Goal: Information Seeking & Learning: Learn about a topic

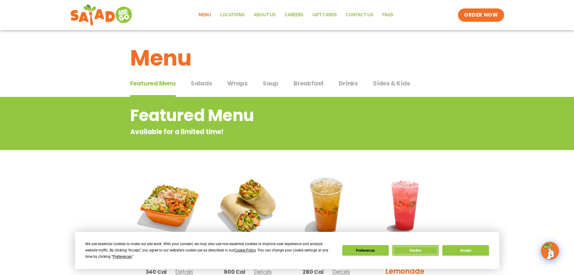
click at [434, 246] on button "Decline" at bounding box center [416, 250] width 46 height 11
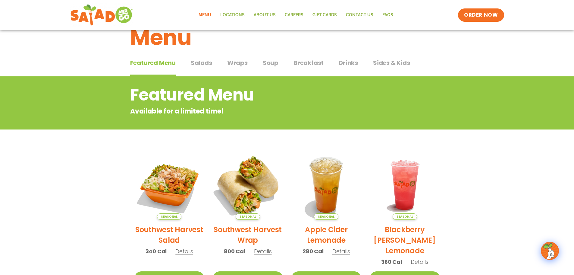
scroll to position [30, 0]
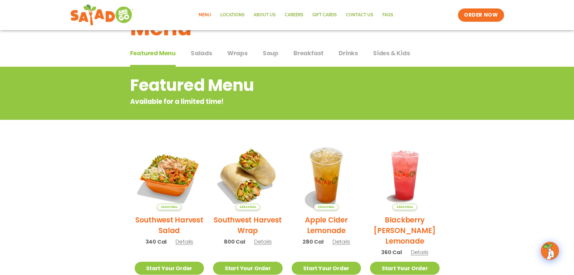
click at [244, 46] on div "Menu" at bounding box center [287, 23] width 574 height 46
click at [237, 57] on span "Wraps" at bounding box center [237, 53] width 21 height 9
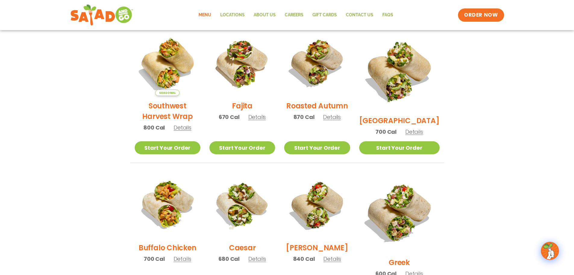
scroll to position [151, 0]
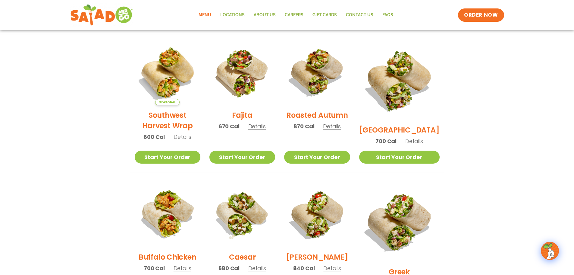
click at [165, 80] on img at bounding box center [168, 73] width 66 height 66
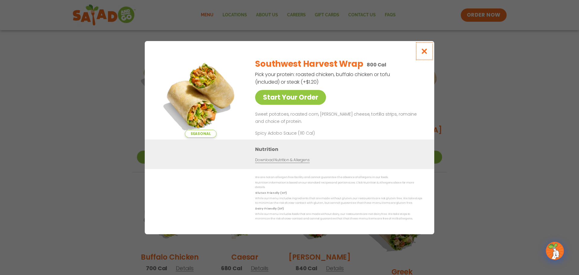
click at [422, 57] on button "Close modal" at bounding box center [425, 51] width 20 height 20
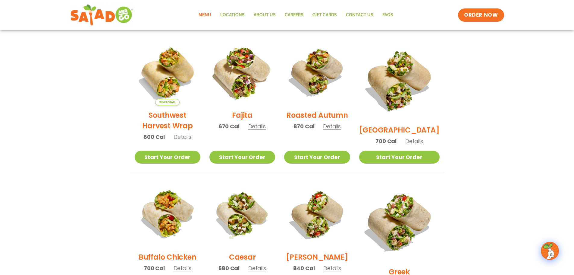
click at [232, 89] on img at bounding box center [242, 72] width 77 height 77
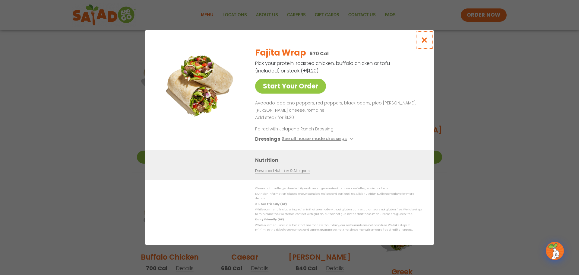
click at [428, 36] on button "Close modal" at bounding box center [425, 40] width 20 height 20
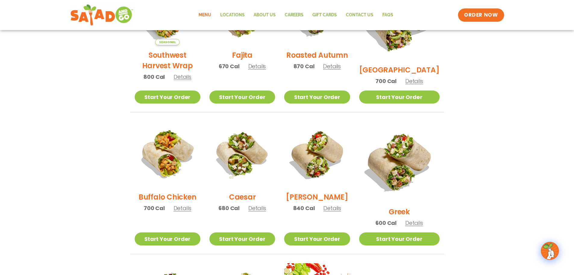
scroll to position [211, 0]
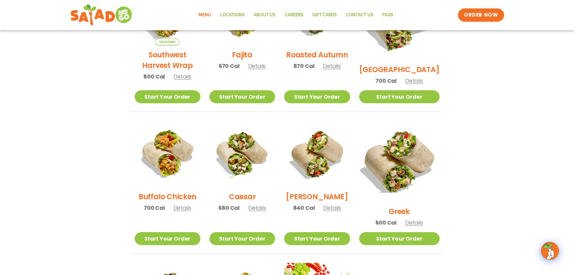
click at [426, 144] on img at bounding box center [399, 161] width 94 height 94
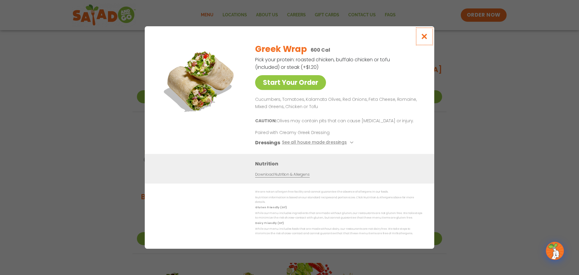
click at [425, 38] on icon "Close modal" at bounding box center [425, 36] width 8 height 6
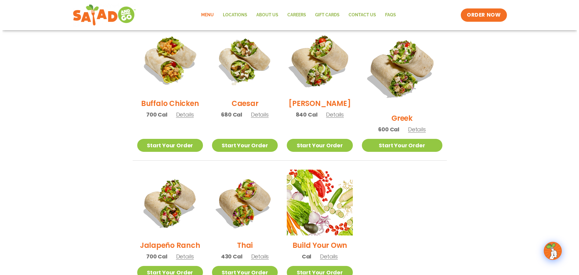
scroll to position [332, 0]
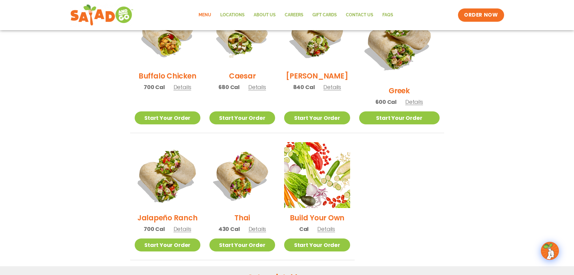
click at [157, 162] on img at bounding box center [167, 174] width 77 height 77
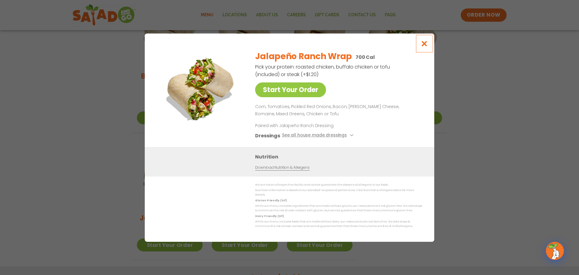
click at [424, 43] on button "Close modal" at bounding box center [425, 43] width 20 height 20
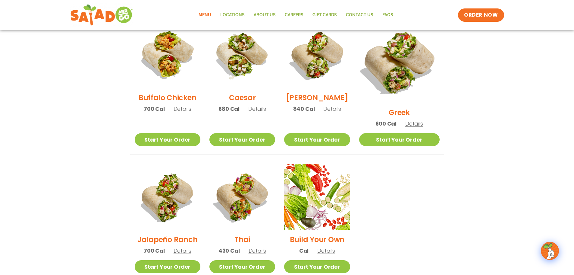
scroll to position [309, 0]
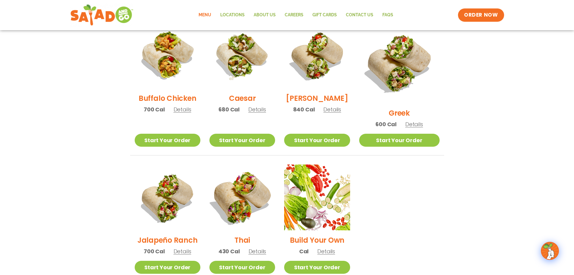
click at [248, 180] on img at bounding box center [242, 197] width 77 height 77
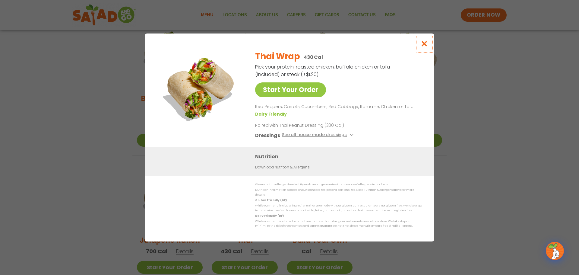
click at [422, 43] on icon "Close modal" at bounding box center [425, 43] width 8 height 6
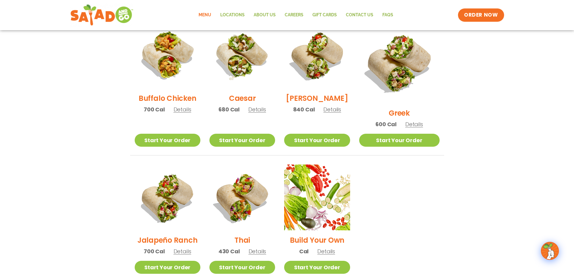
click at [180, 211] on img at bounding box center [168, 197] width 66 height 66
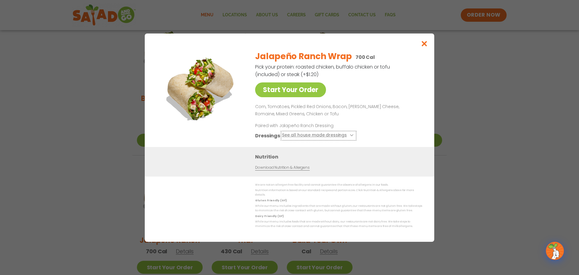
click at [343, 135] on button "See all house made dressings" at bounding box center [318, 135] width 73 height 8
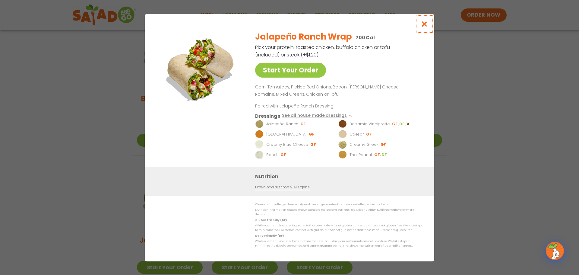
click at [424, 26] on icon "Close modal" at bounding box center [425, 24] width 8 height 6
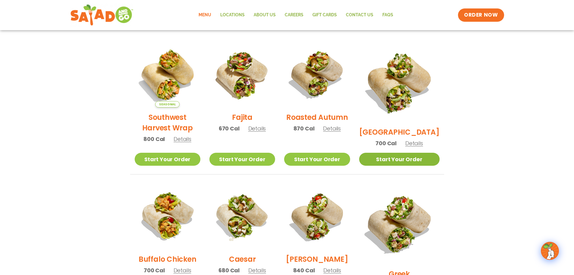
scroll to position [159, 0]
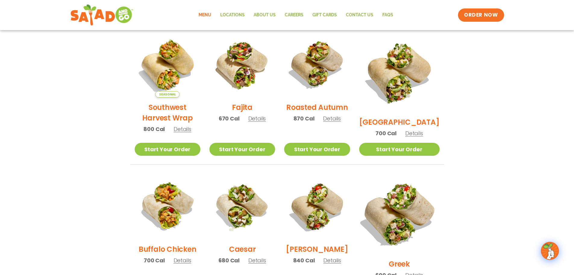
click at [417, 181] on img at bounding box center [399, 213] width 94 height 94
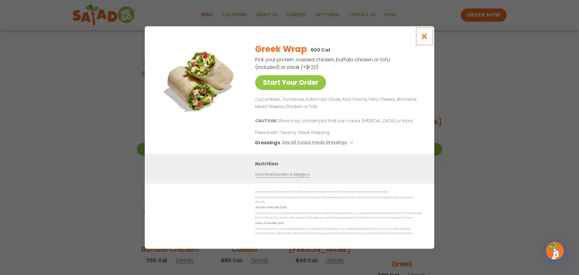
click at [426, 38] on icon "Close modal" at bounding box center [425, 36] width 8 height 6
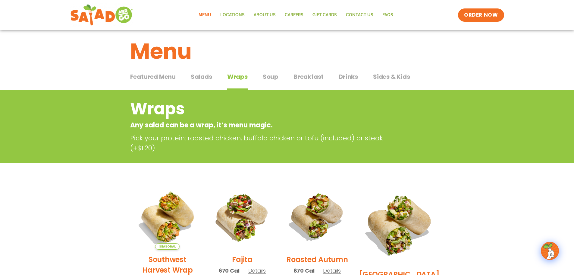
scroll to position [0, 0]
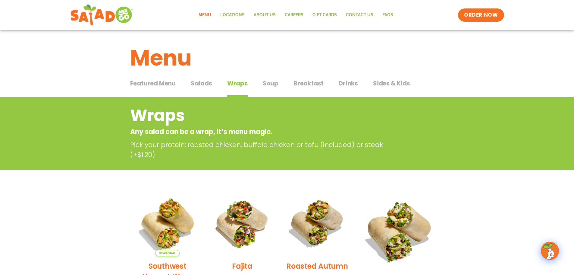
click at [194, 85] on span "Salads" at bounding box center [201, 83] width 21 height 9
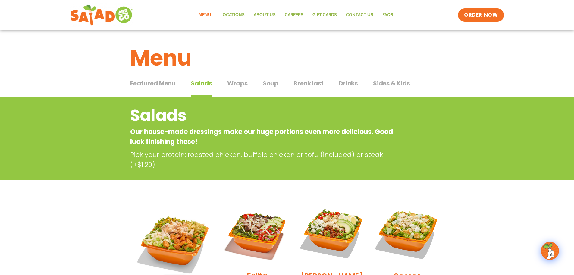
click at [176, 81] on span "Featured Menu" at bounding box center [153, 83] width 46 height 9
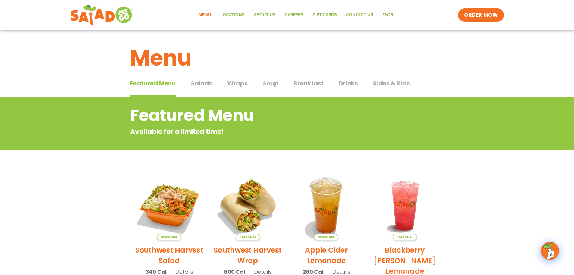
click at [217, 83] on div "Featured Menu Featured Menu Salads Salads Wraps Wraps Soup Soup Breakfast Break…" at bounding box center [287, 87] width 314 height 21
click at [204, 84] on span "Salads" at bounding box center [201, 83] width 21 height 9
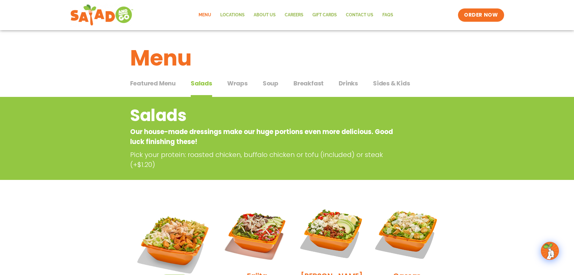
click at [305, 85] on span "Breakfast" at bounding box center [309, 83] width 30 height 9
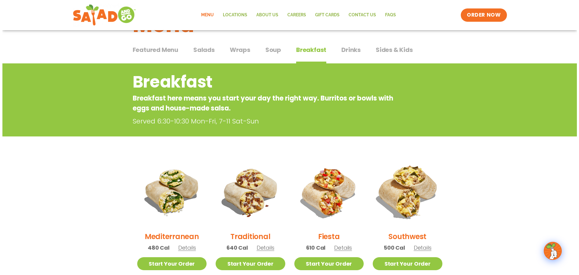
scroll to position [90, 0]
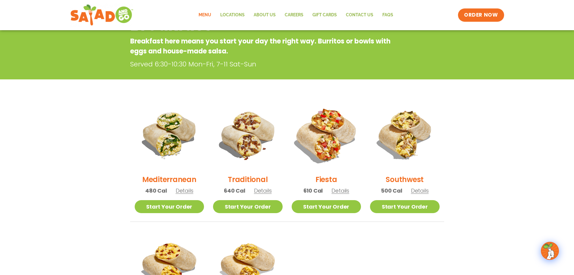
click at [334, 142] on img at bounding box center [327, 135] width 82 height 82
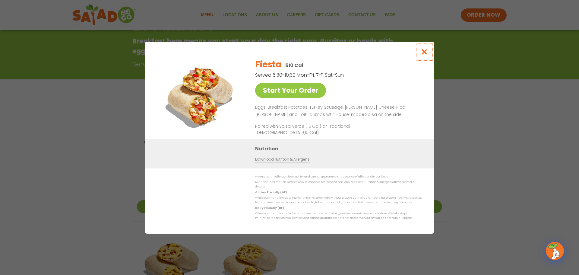
click at [427, 52] on icon "Close modal" at bounding box center [425, 52] width 8 height 6
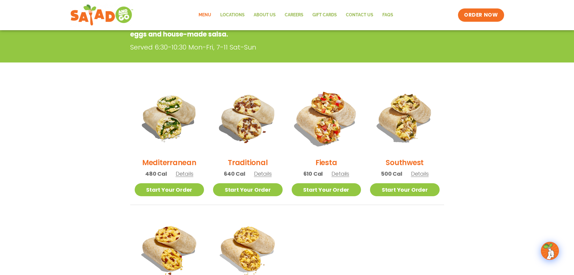
scroll to position [97, 0]
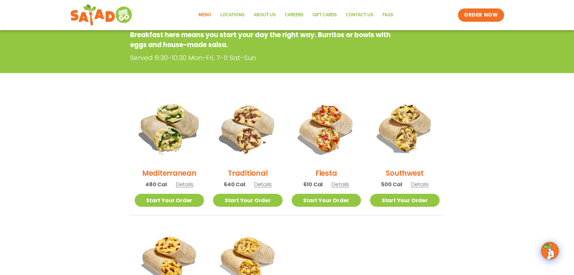
click at [143, 117] on img at bounding box center [169, 128] width 82 height 82
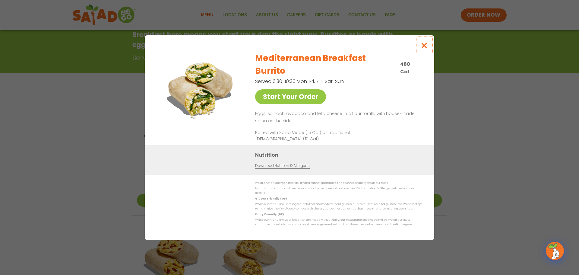
click at [424, 49] on icon "Close modal" at bounding box center [425, 45] width 8 height 6
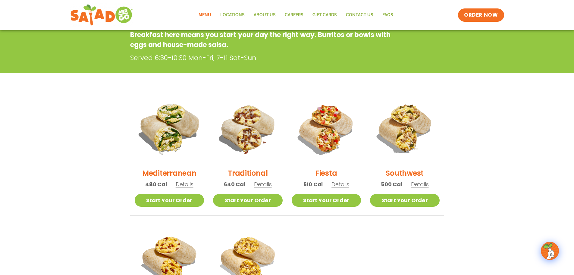
scroll to position [0, 0]
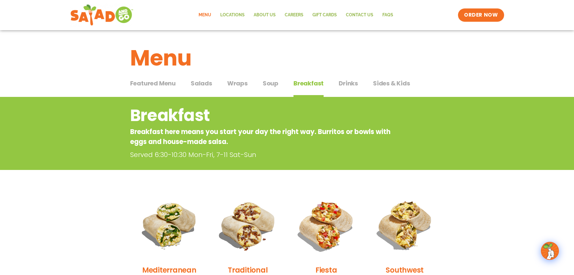
click at [206, 87] on span "Salads" at bounding box center [201, 83] width 21 height 9
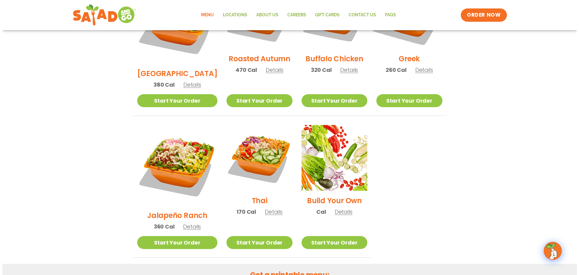
scroll to position [422, 0]
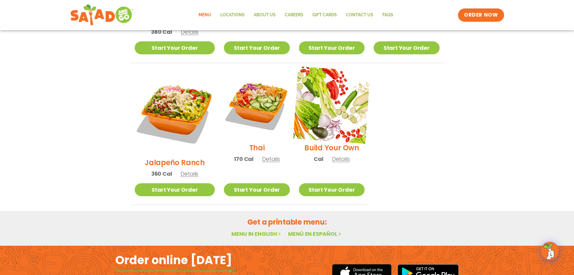
click at [341, 90] on img at bounding box center [331, 104] width 77 height 77
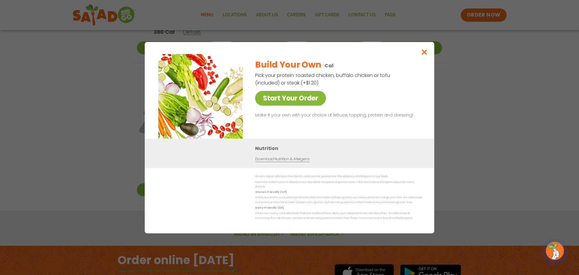
click at [298, 102] on link "Start Your Order" at bounding box center [290, 98] width 71 height 15
